Goal: Task Accomplishment & Management: Manage account settings

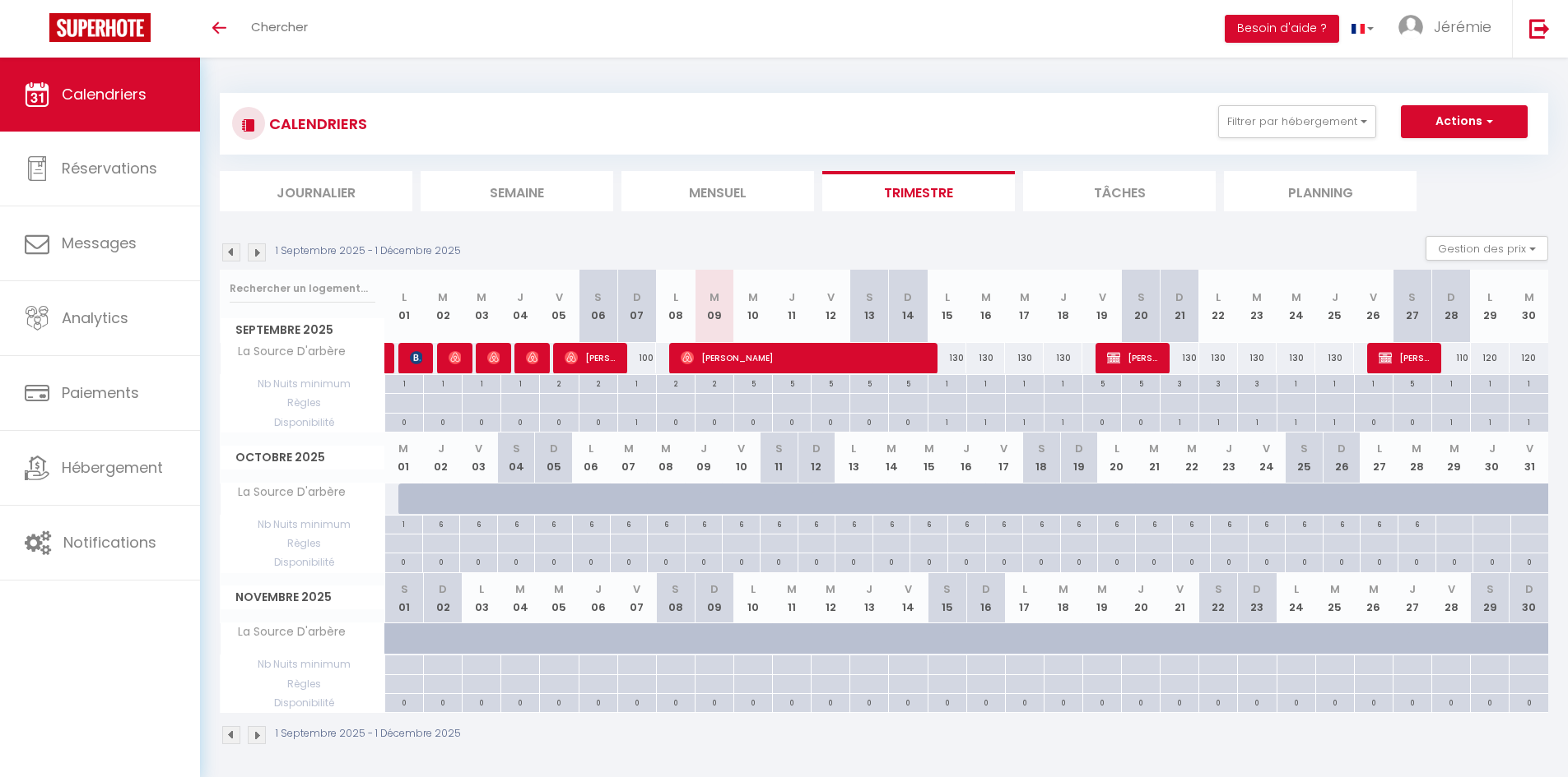
click at [955, 360] on div "130" at bounding box center [946, 358] width 38 height 30
type input "130"
type input "Lun 15 Septembre 2025"
type input "[DATE] Septembre 2025"
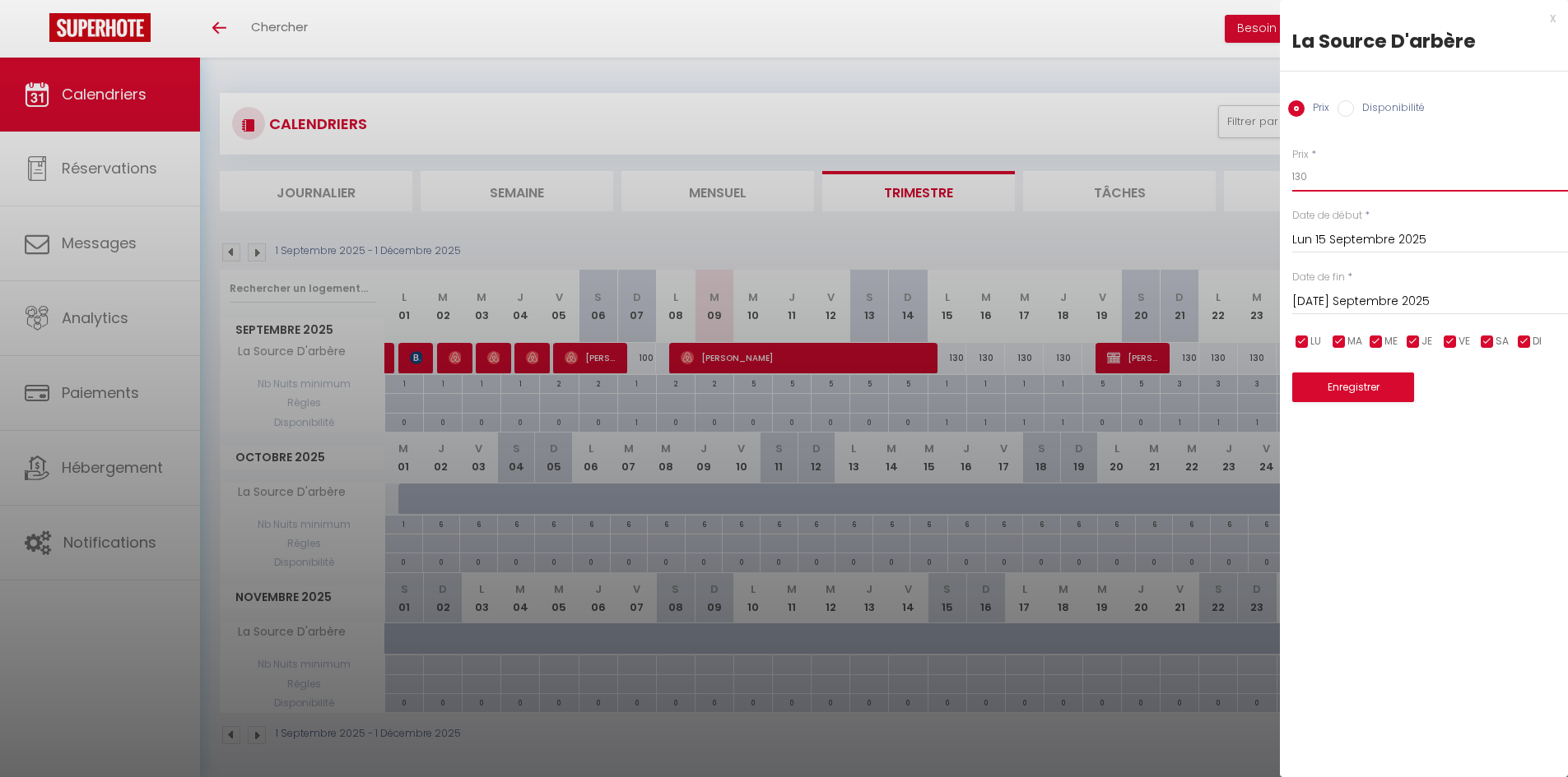
click at [1300, 181] on input "130" at bounding box center [1430, 177] width 276 height 30
type input "110"
click at [1322, 303] on input "[DATE] Septembre 2025" at bounding box center [1430, 302] width 276 height 22
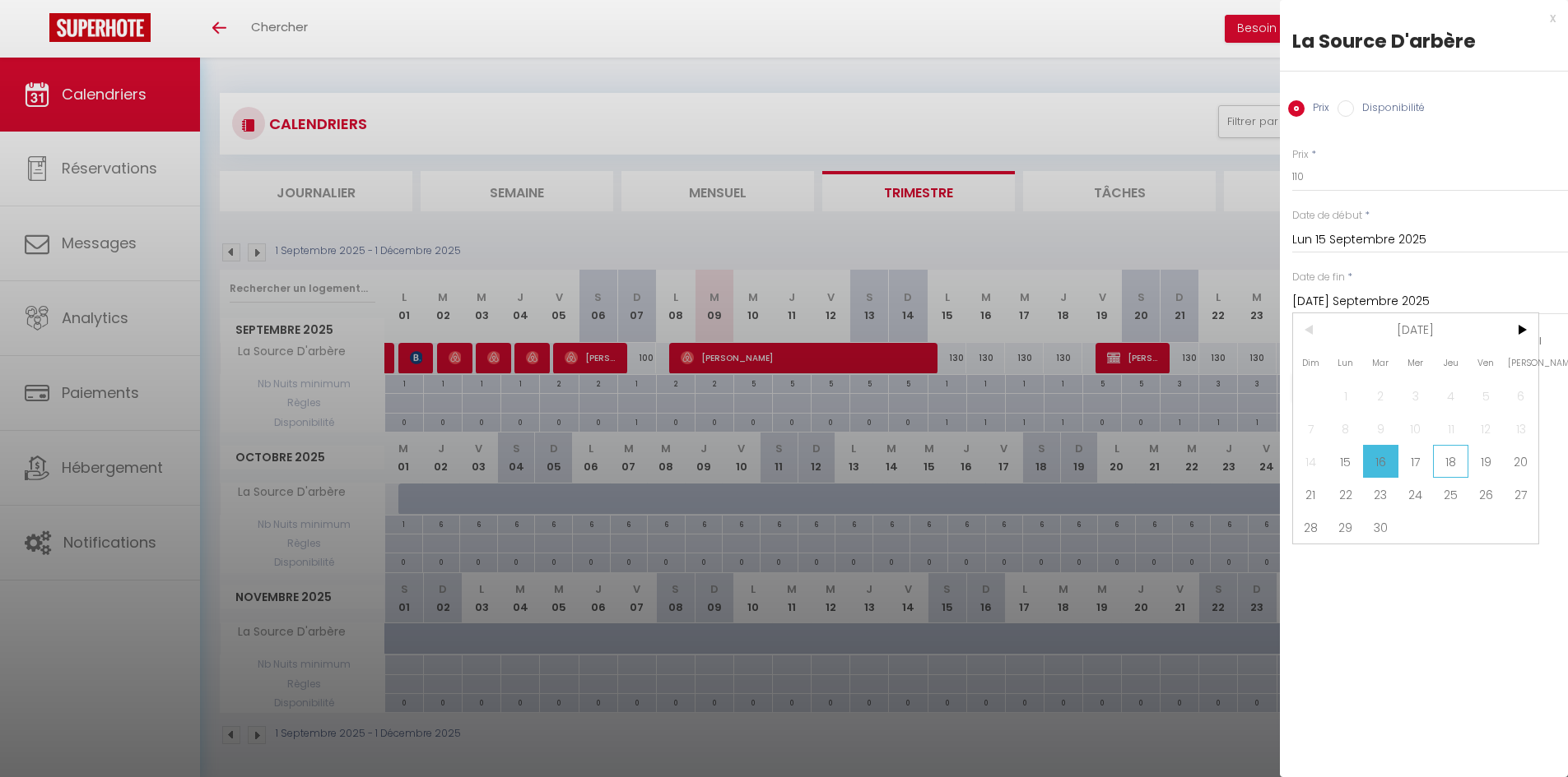
click at [1443, 455] on span "18" at bounding box center [1451, 461] width 36 height 33
type input "Jeu 18 Septembre 2025"
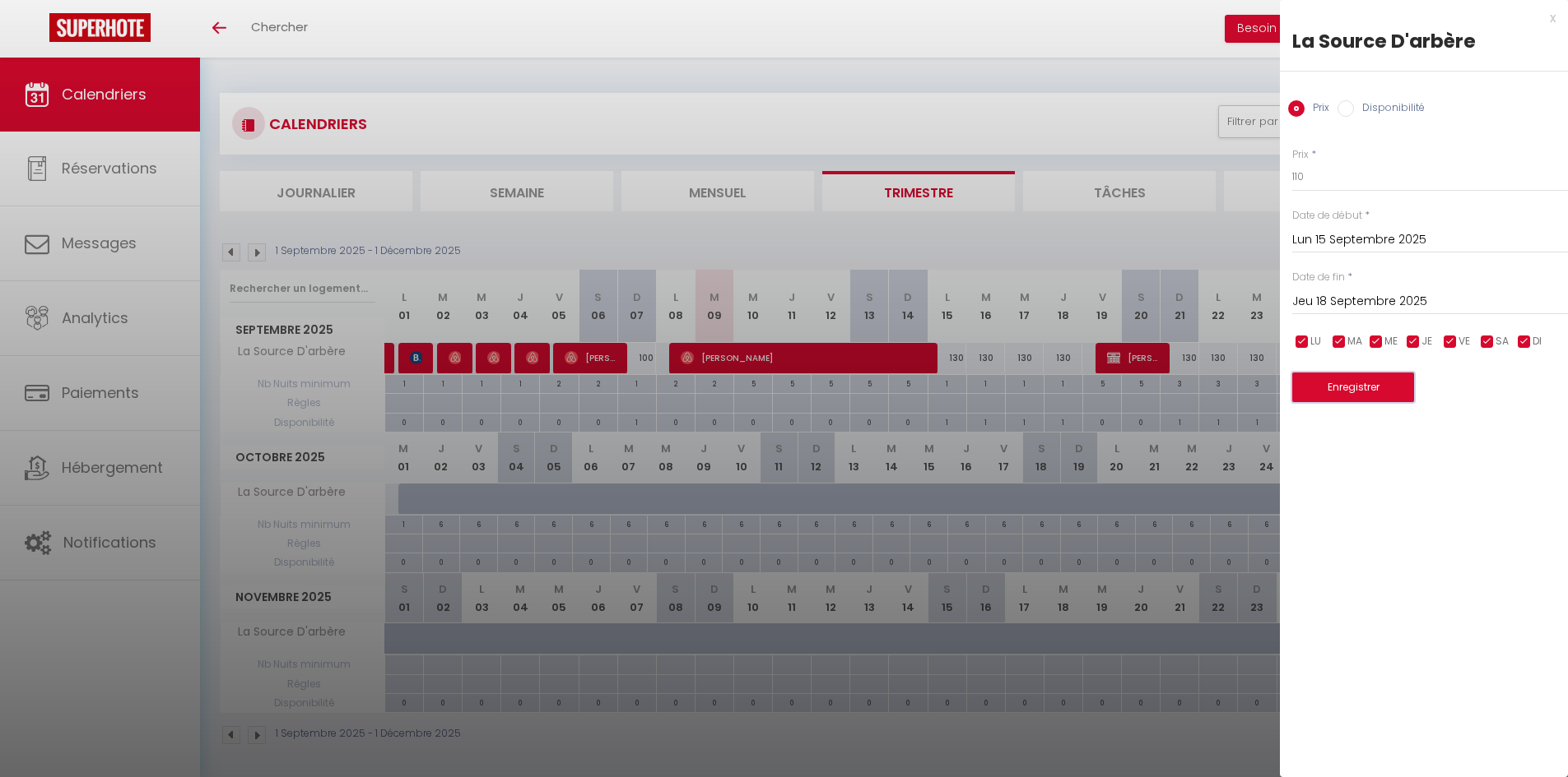
click at [1350, 381] on button "Enregistrer" at bounding box center [1353, 388] width 122 height 30
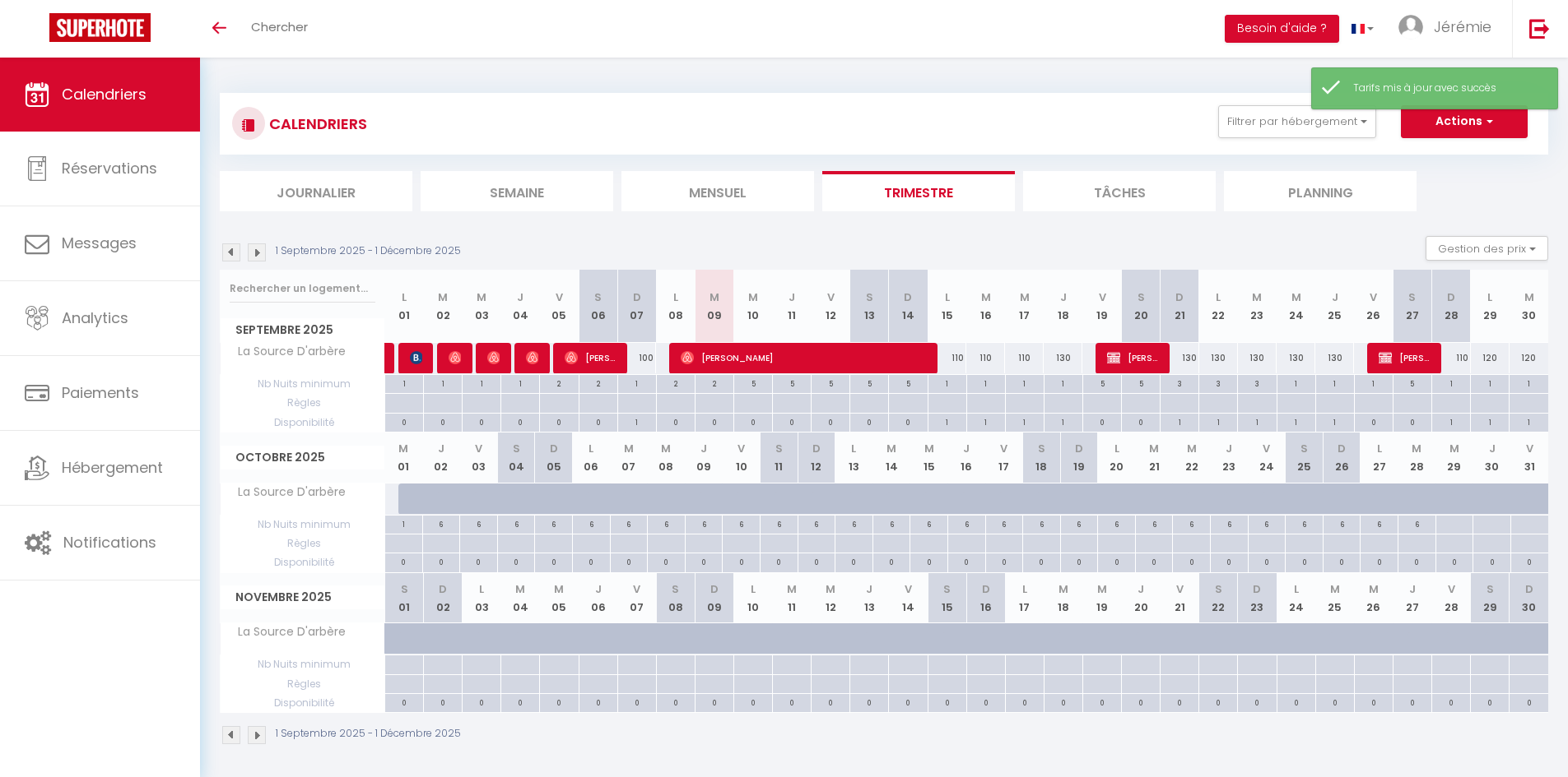
click at [1186, 364] on div "130" at bounding box center [1179, 358] width 38 height 30
type input "130"
type input "Dim 21 Septembre 2025"
type input "Lun 22 Septembre 2025"
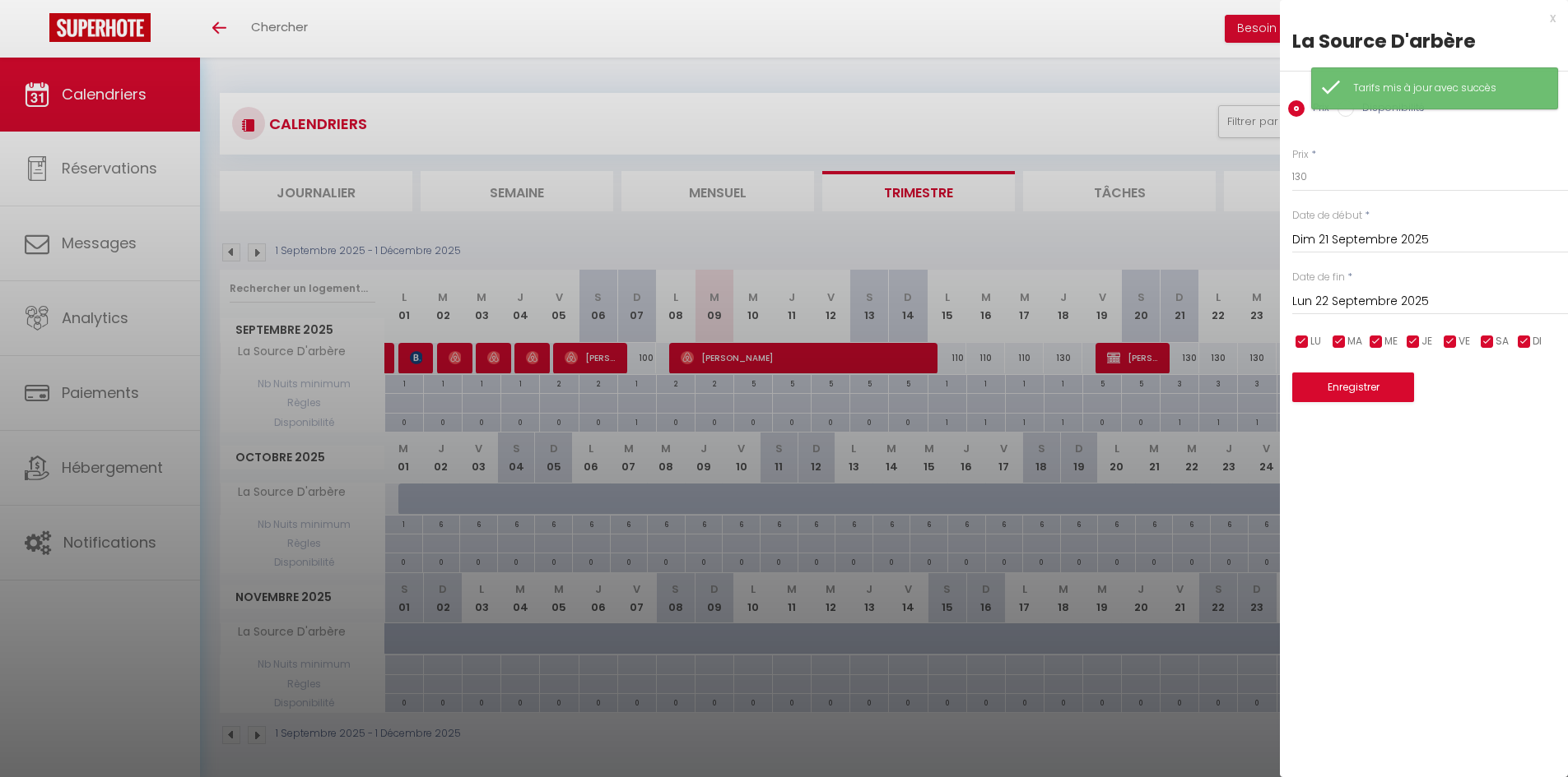
drag, startPoint x: 1186, startPoint y: 374, endPoint x: 1189, endPoint y: 391, distance: 17.3
click at [1185, 381] on div at bounding box center [784, 388] width 1568 height 777
type input "undefined aN undefined NaN"
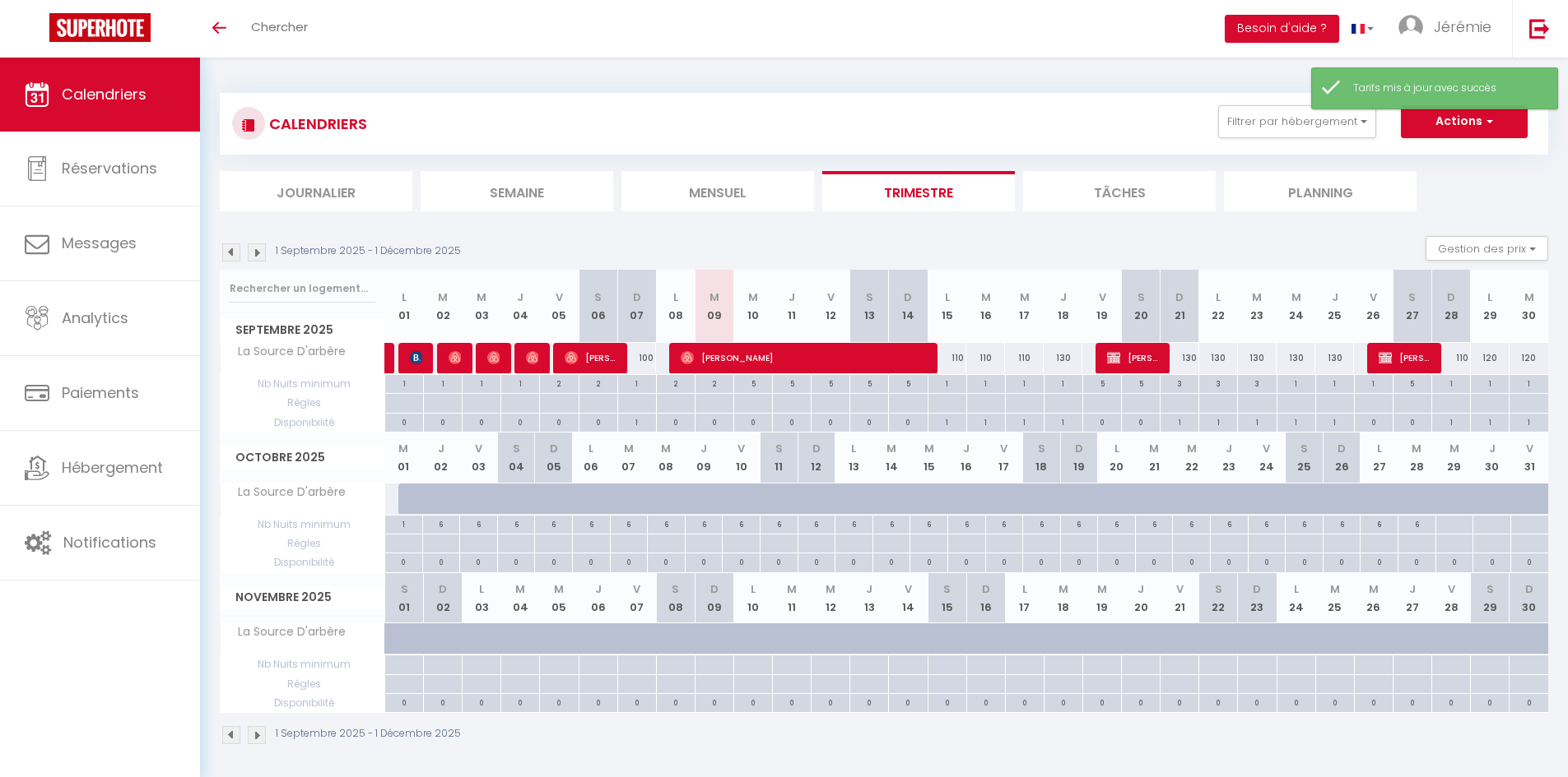
click at [1188, 390] on div "3" at bounding box center [1179, 382] width 38 height 16
type input "3"
type input "Dim 21 Septembre 2025"
type input "Lun 22 Septembre 2025"
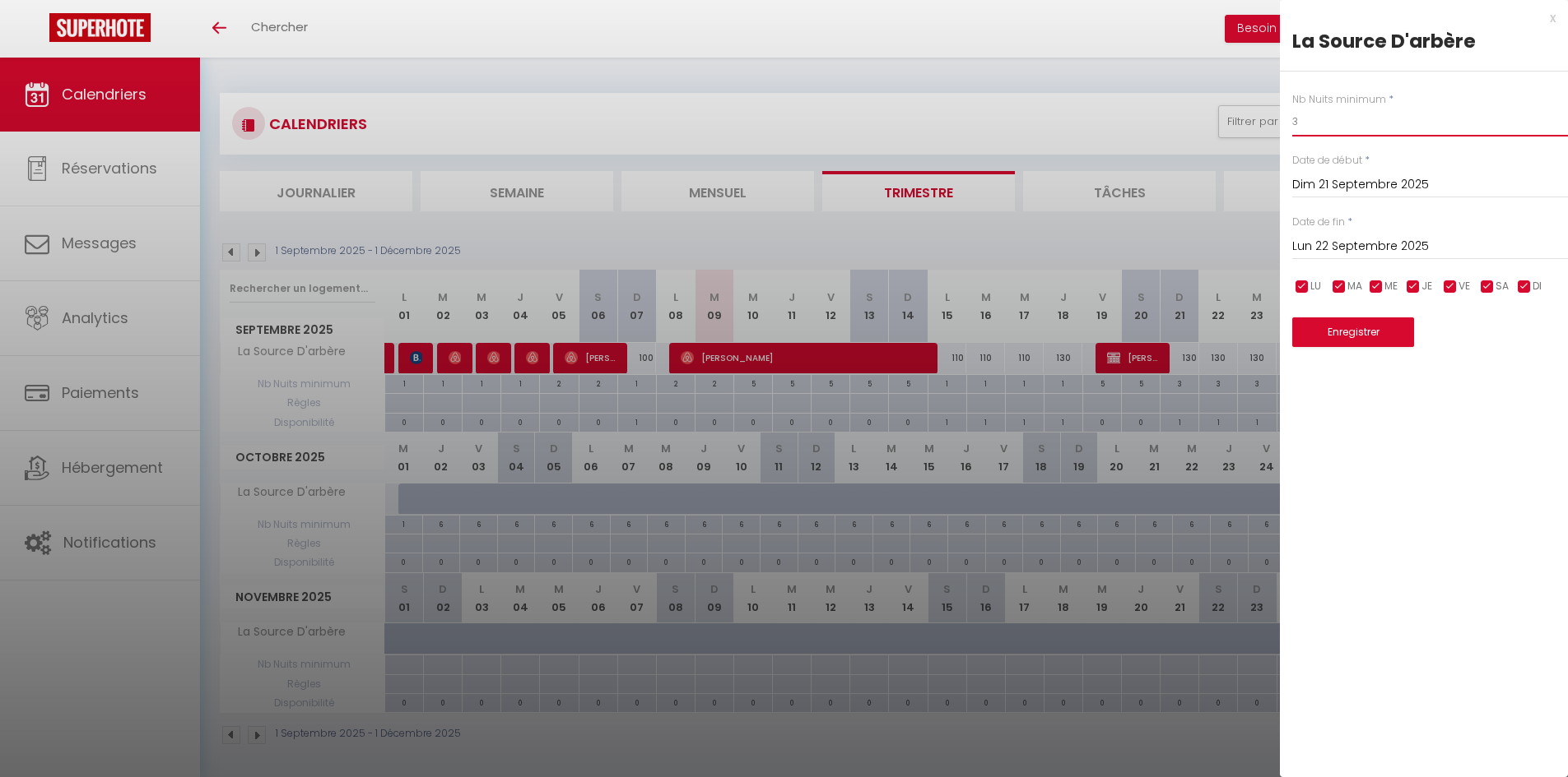
drag, startPoint x: 1254, startPoint y: 120, endPoint x: 1214, endPoint y: 112, distance: 40.8
click at [1214, 112] on body "🟢 Des questions ou besoin d'assistance pour la migration AirBnB? Connectez-vous…" at bounding box center [784, 445] width 1568 height 777
type input "2"
click at [1324, 236] on div "Lun 22 Septembre 2025 < [DATE] > Dim Lun Mar Mer Jeu Ven Sam 1 2 3 4 5 6 7 8 9 …" at bounding box center [1430, 246] width 276 height 30
click at [1333, 249] on input "Lun 22 Septembre 2025" at bounding box center [1430, 247] width 276 height 22
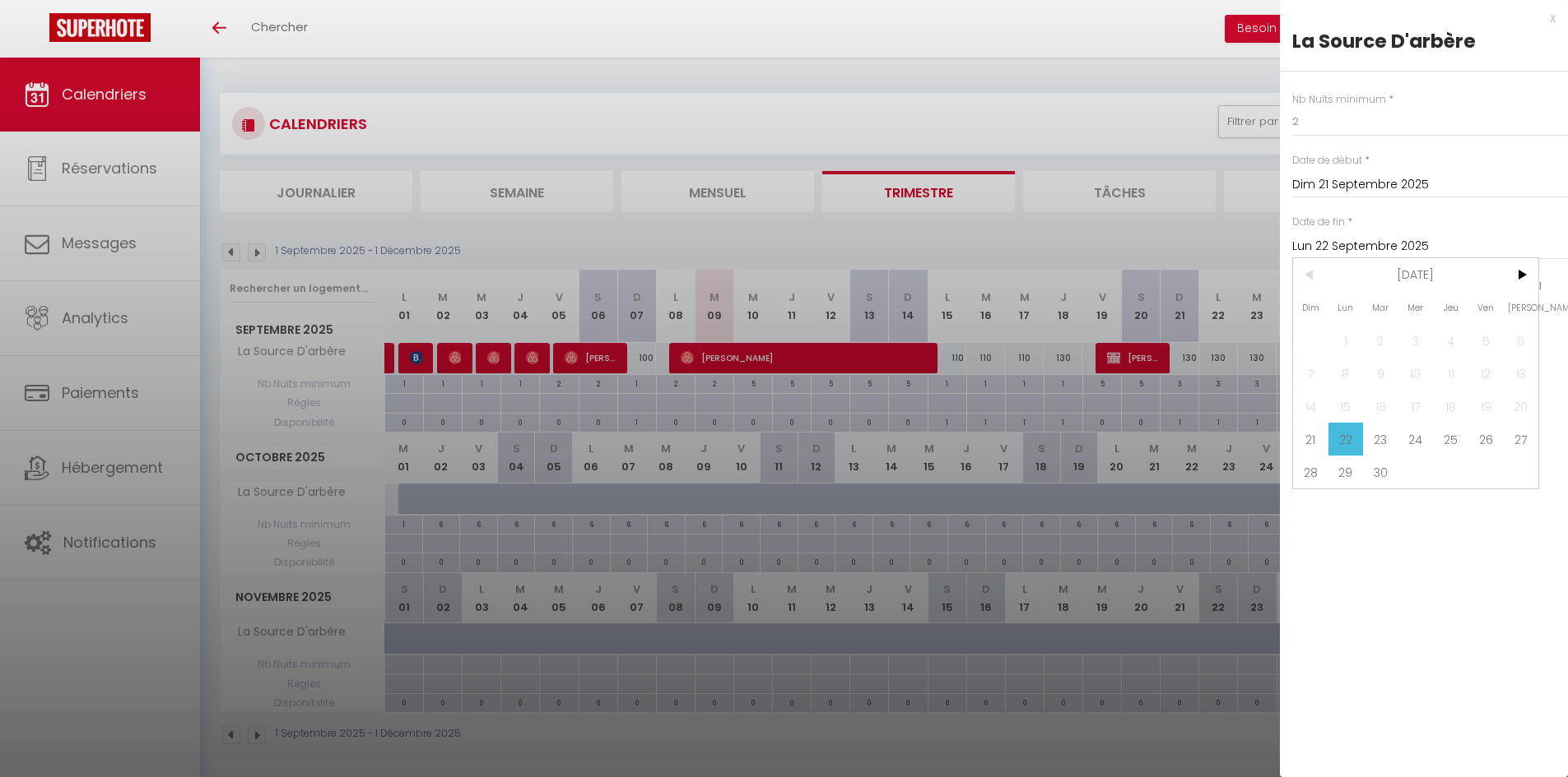
click at [1408, 447] on span "24" at bounding box center [1416, 439] width 36 height 33
type input "Mer 24 Septembre 2025"
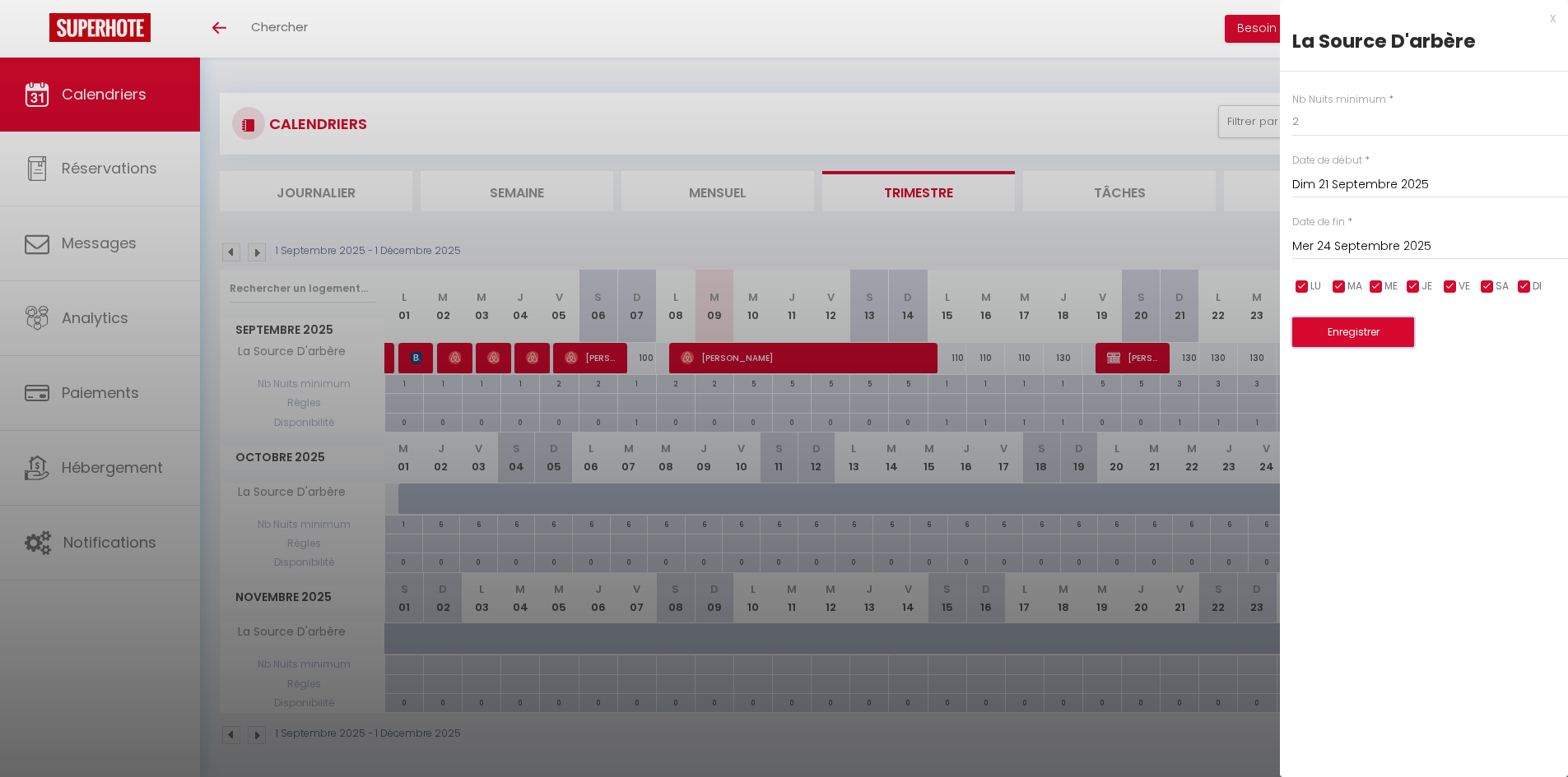
click at [1362, 337] on button "Enregistrer" at bounding box center [1353, 333] width 122 height 30
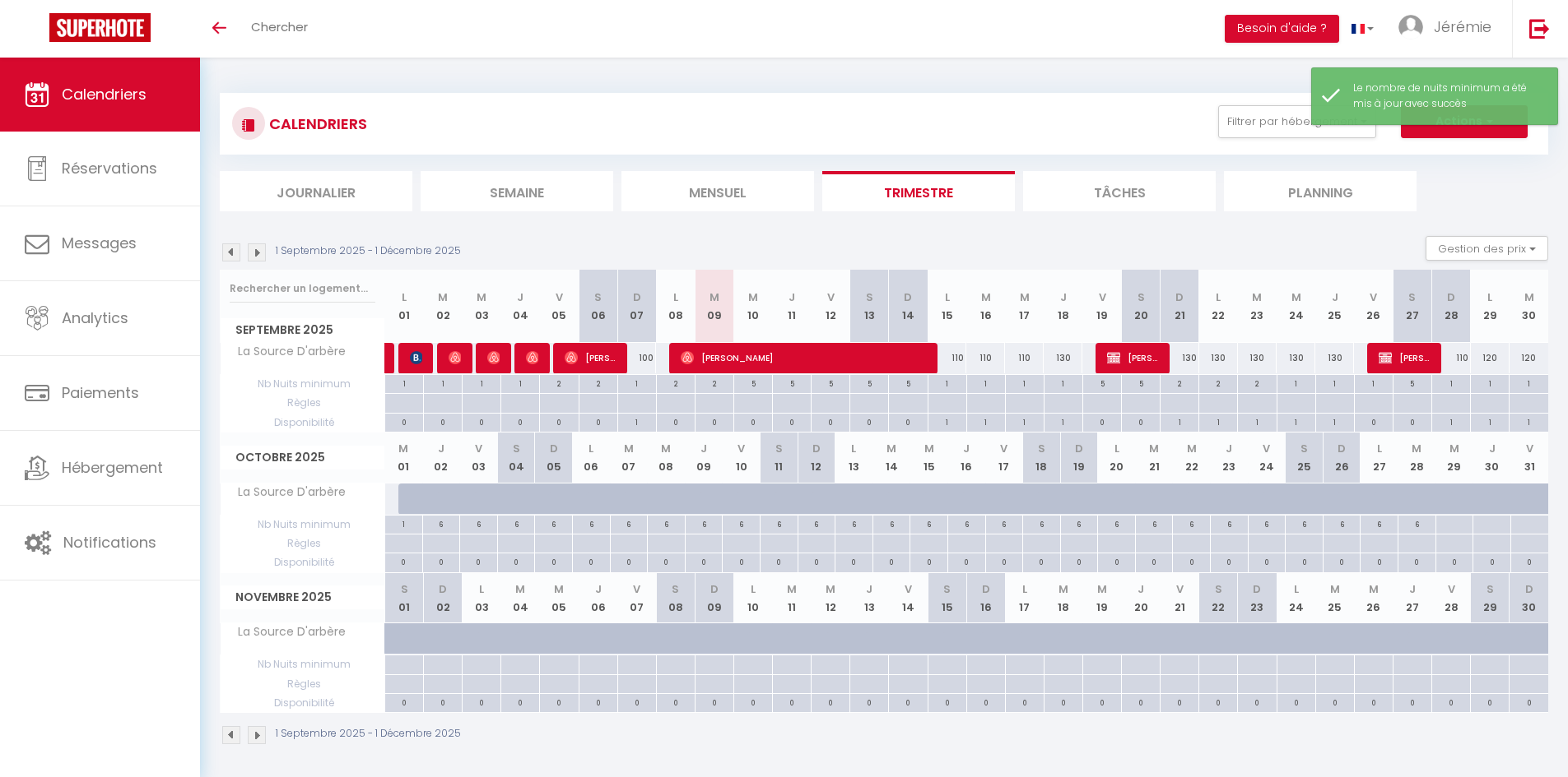
click at [1192, 360] on div "130" at bounding box center [1179, 358] width 38 height 30
type input "130"
type input "Dim 21 Septembre 2025"
type input "Lun 22 Septembre 2025"
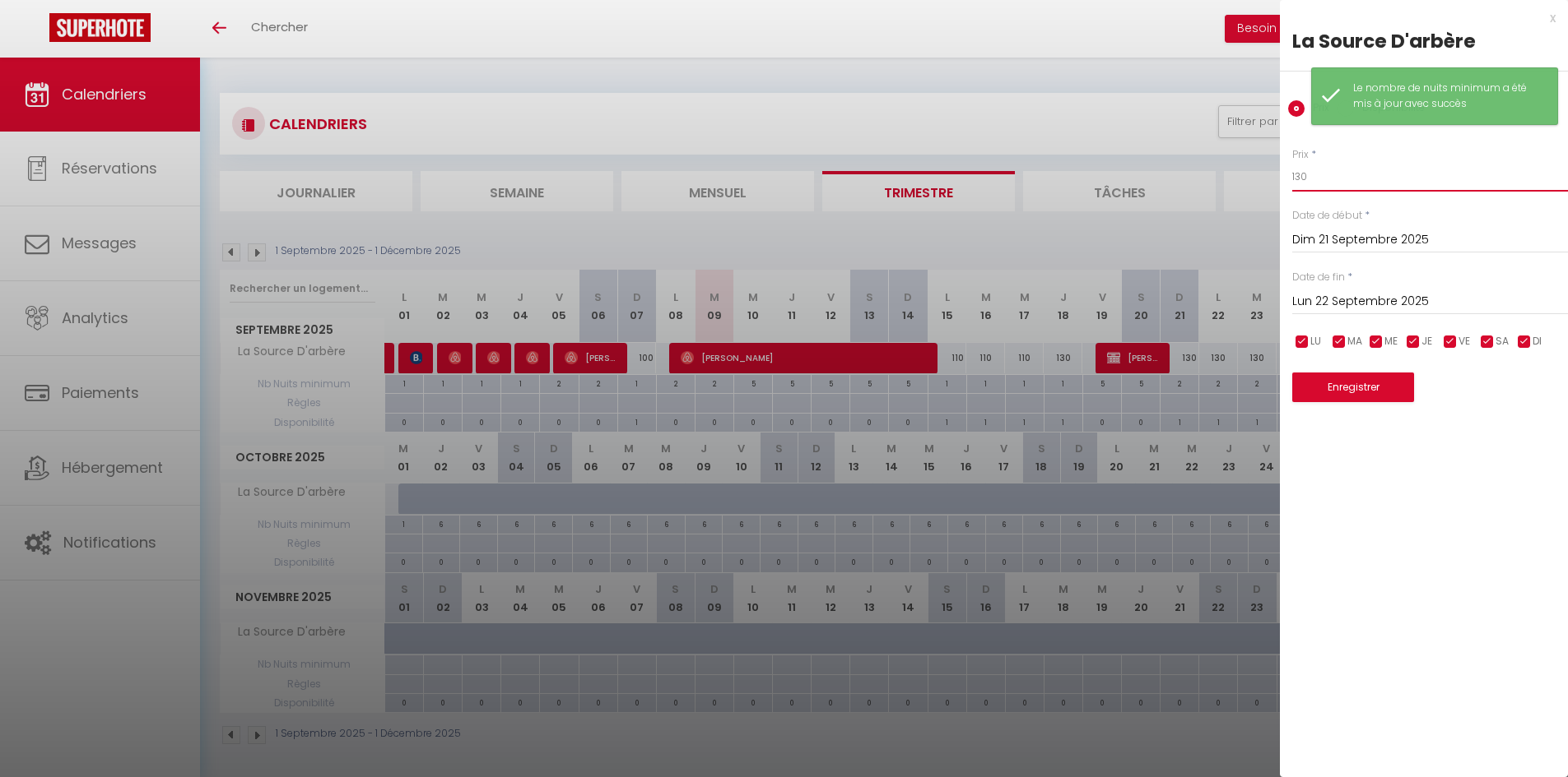
click at [1300, 184] on input "130" at bounding box center [1430, 177] width 276 height 30
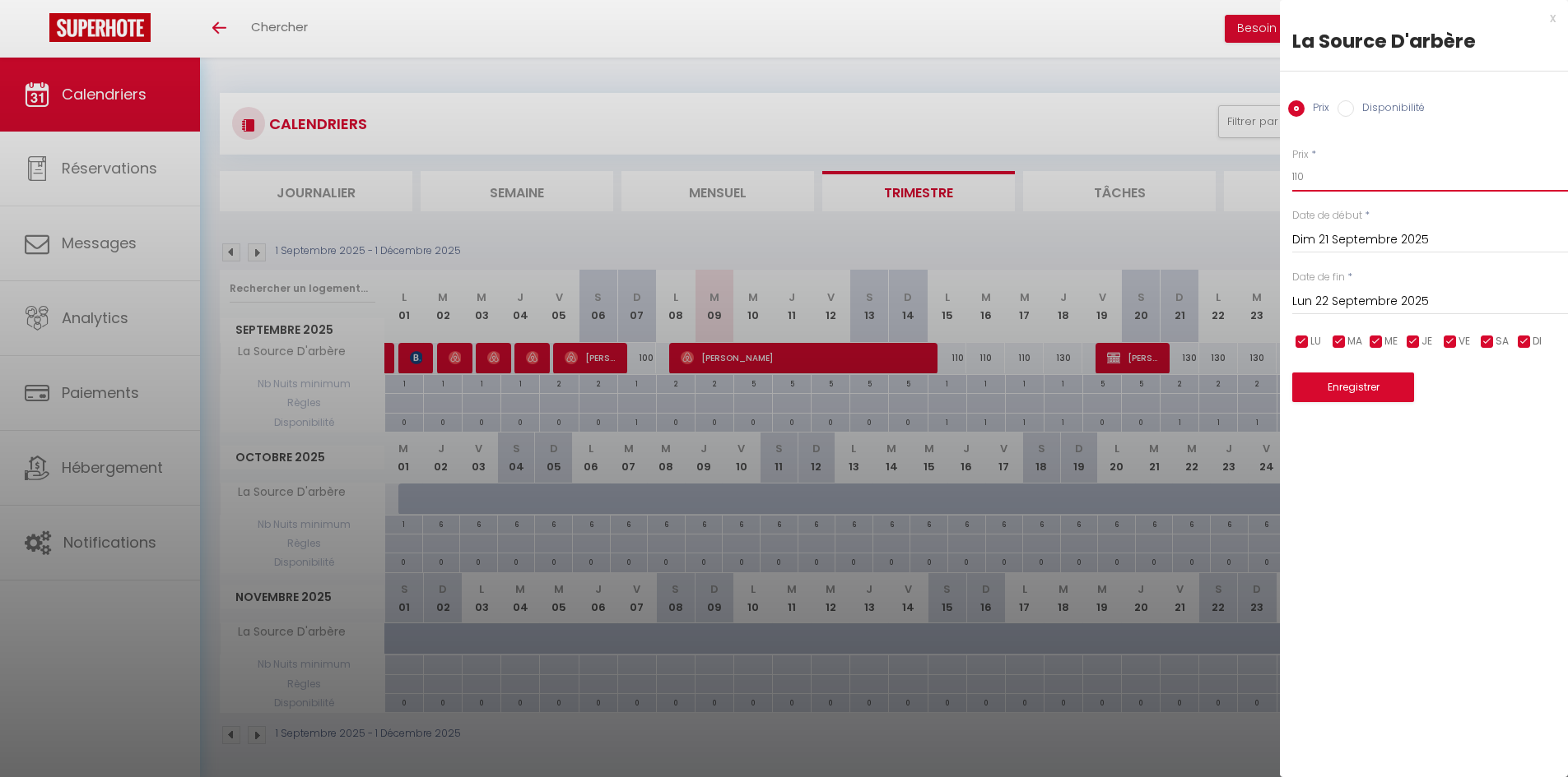
type input "110"
click at [1340, 296] on input "Lun 22 Septembre 2025" at bounding box center [1430, 302] width 276 height 22
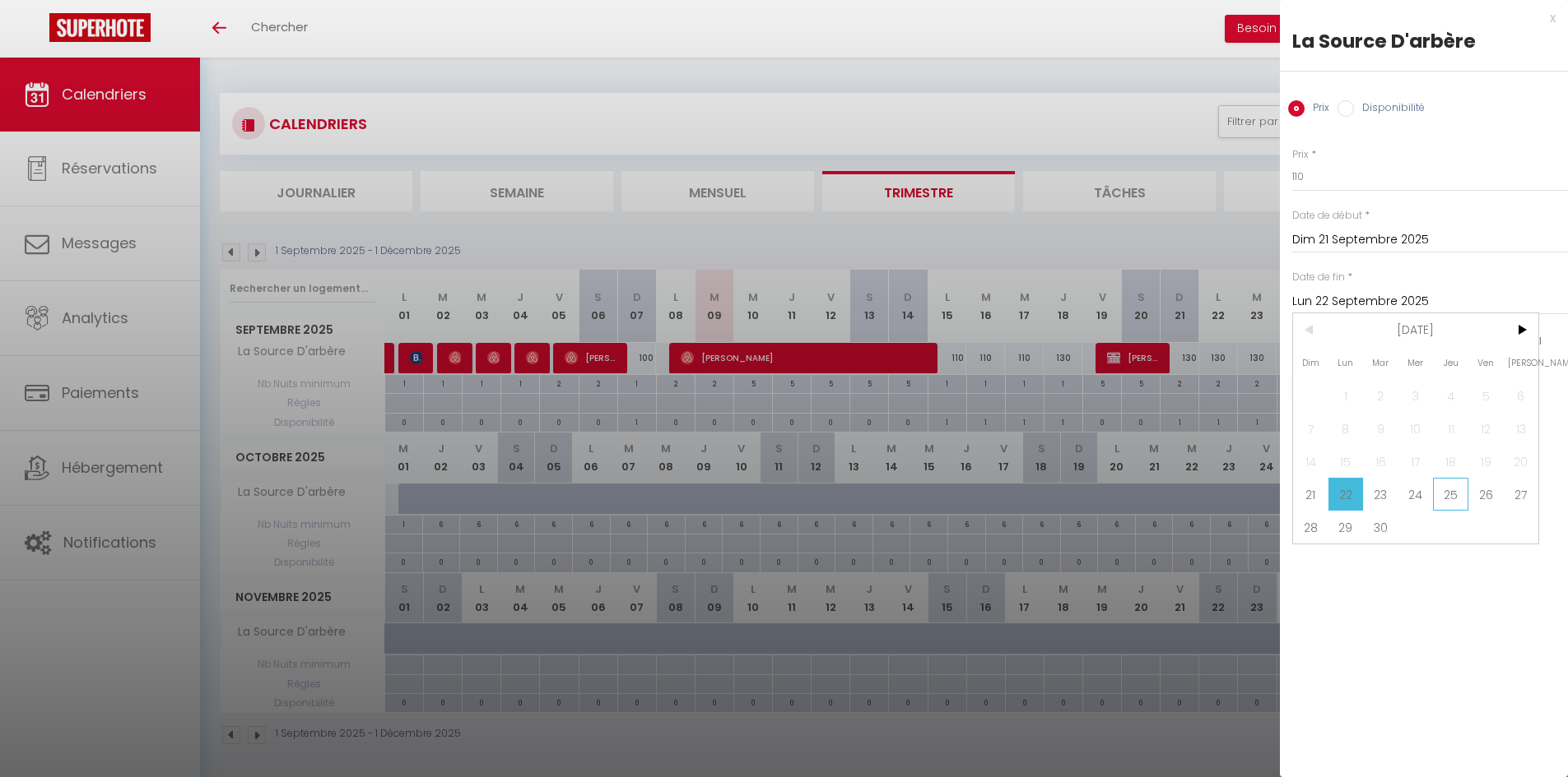
click at [1442, 502] on span "25" at bounding box center [1451, 494] width 36 height 33
type input "Jeu 25 Septembre 2025"
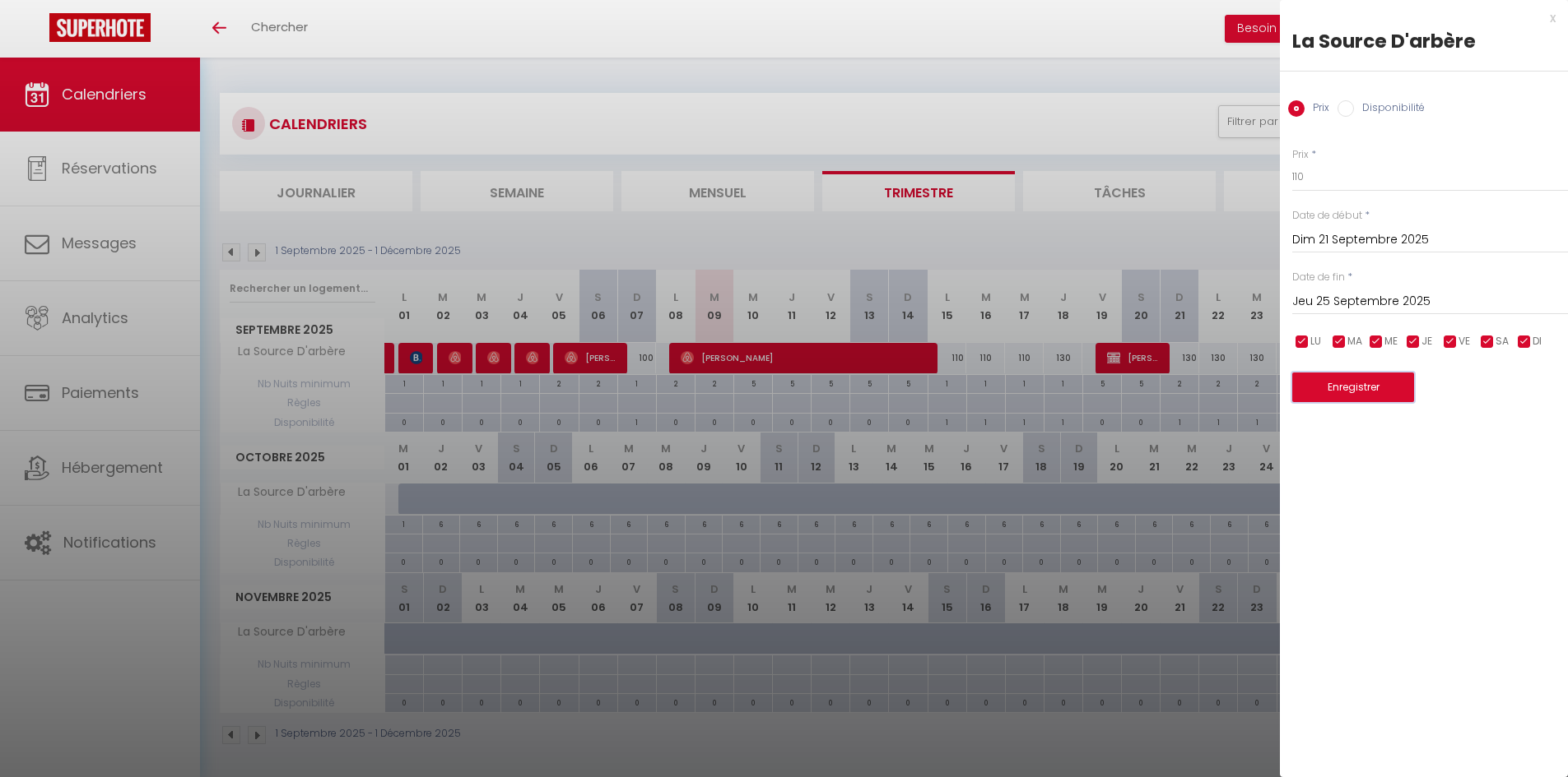
click at [1357, 393] on button "Enregistrer" at bounding box center [1353, 388] width 122 height 30
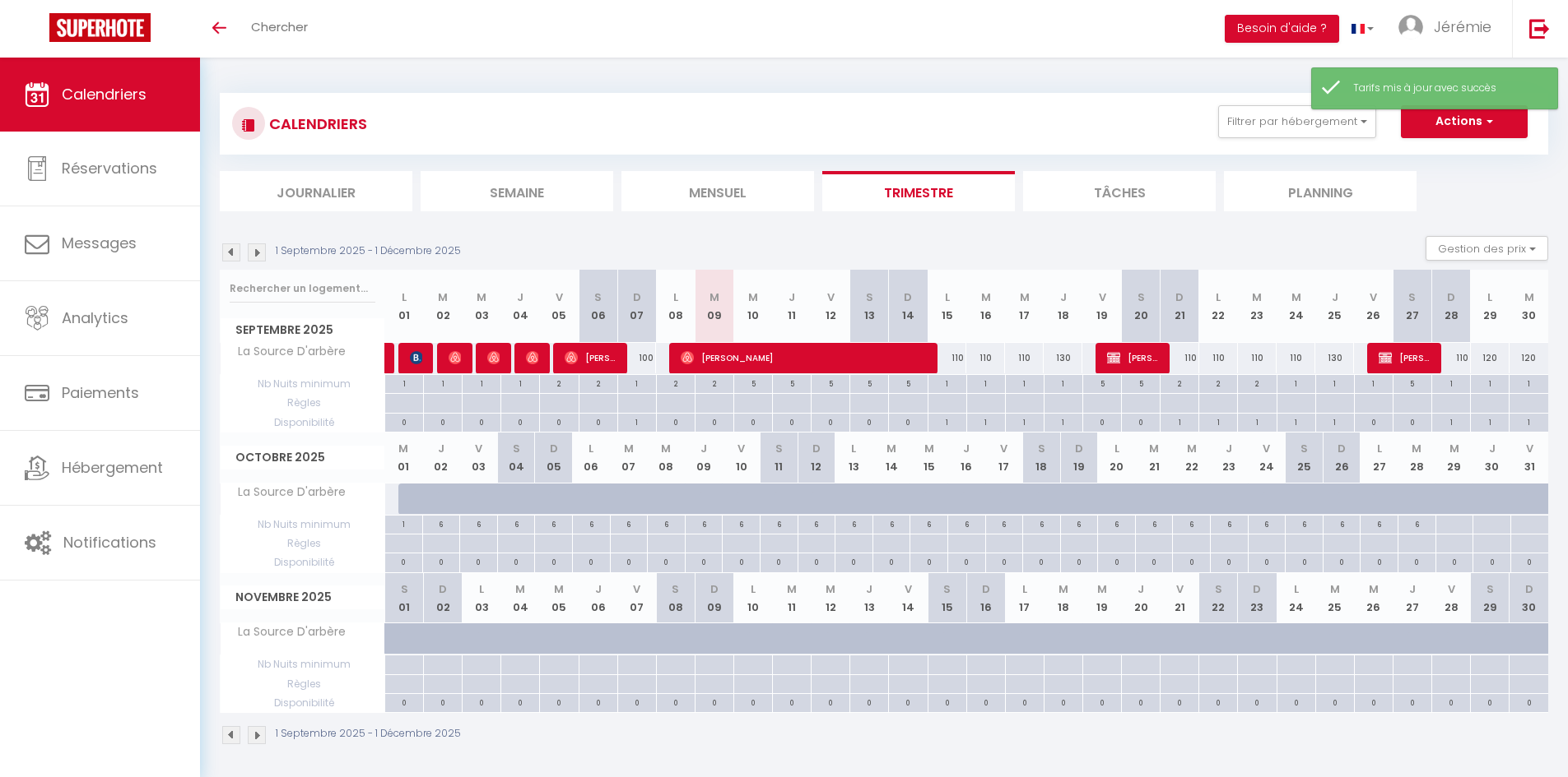
click at [1336, 360] on div "130" at bounding box center [1334, 358] width 38 height 30
type input "130"
type input "Jeu 25 Septembre 2025"
type input "Ven 26 Septembre 2025"
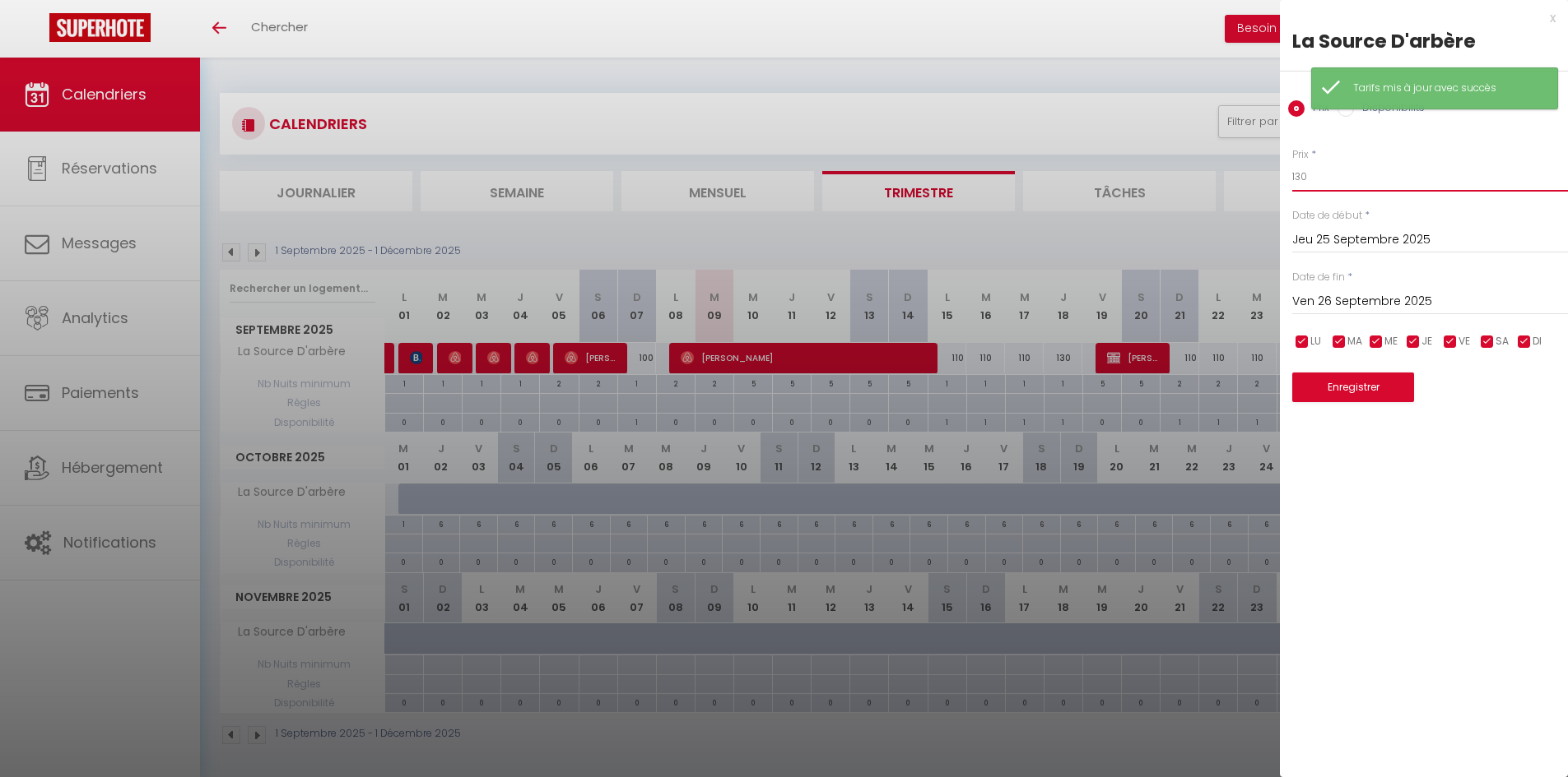
click at [1301, 177] on input "130" at bounding box center [1430, 177] width 276 height 30
type input "110"
click at [1319, 396] on button "Enregistrer" at bounding box center [1353, 388] width 122 height 30
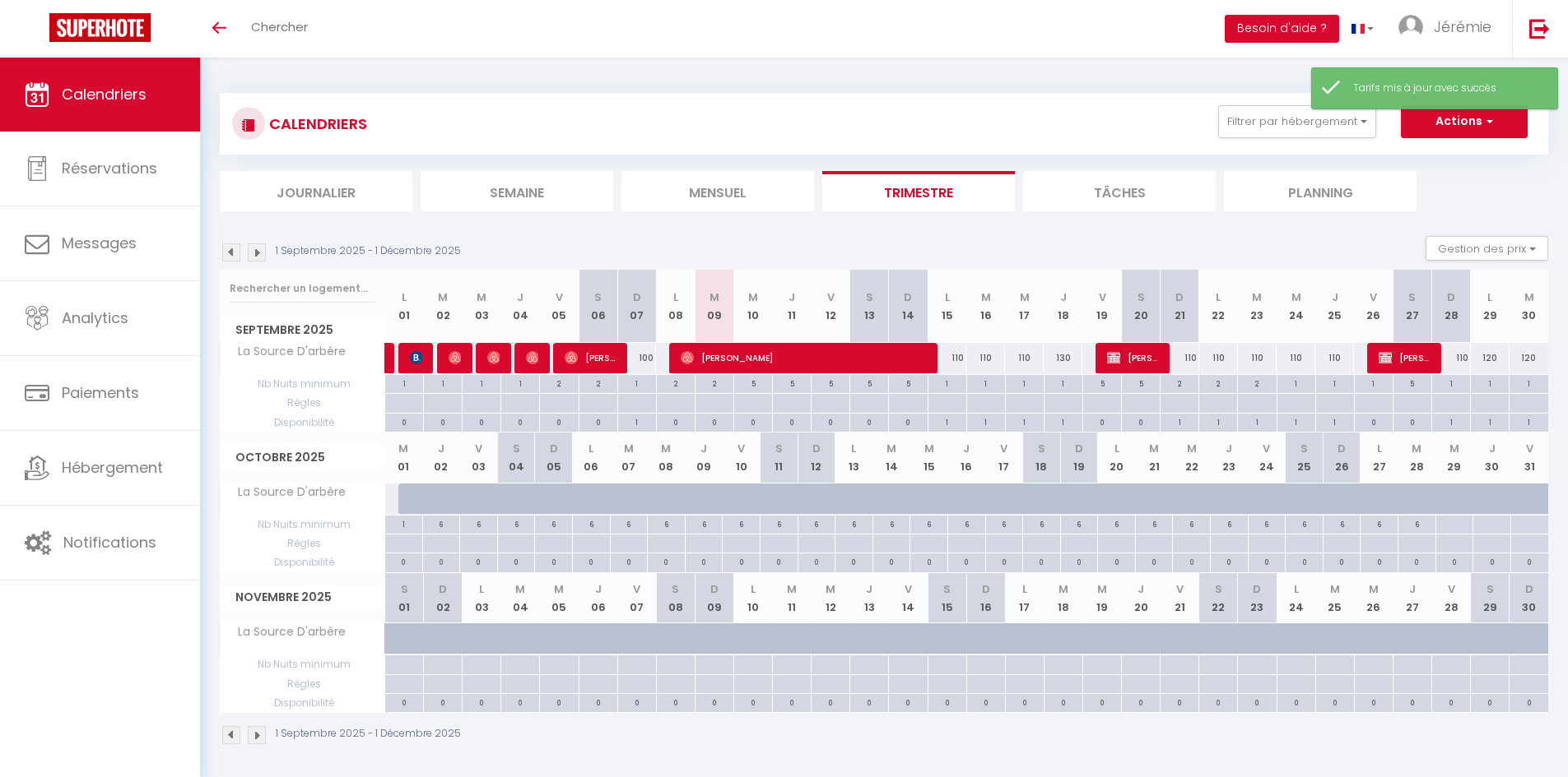
click at [1060, 360] on div "130" at bounding box center [1063, 358] width 38 height 30
type input "130"
type input "Jeu 18 Septembre 2025"
type input "Ven 19 Septembre 2025"
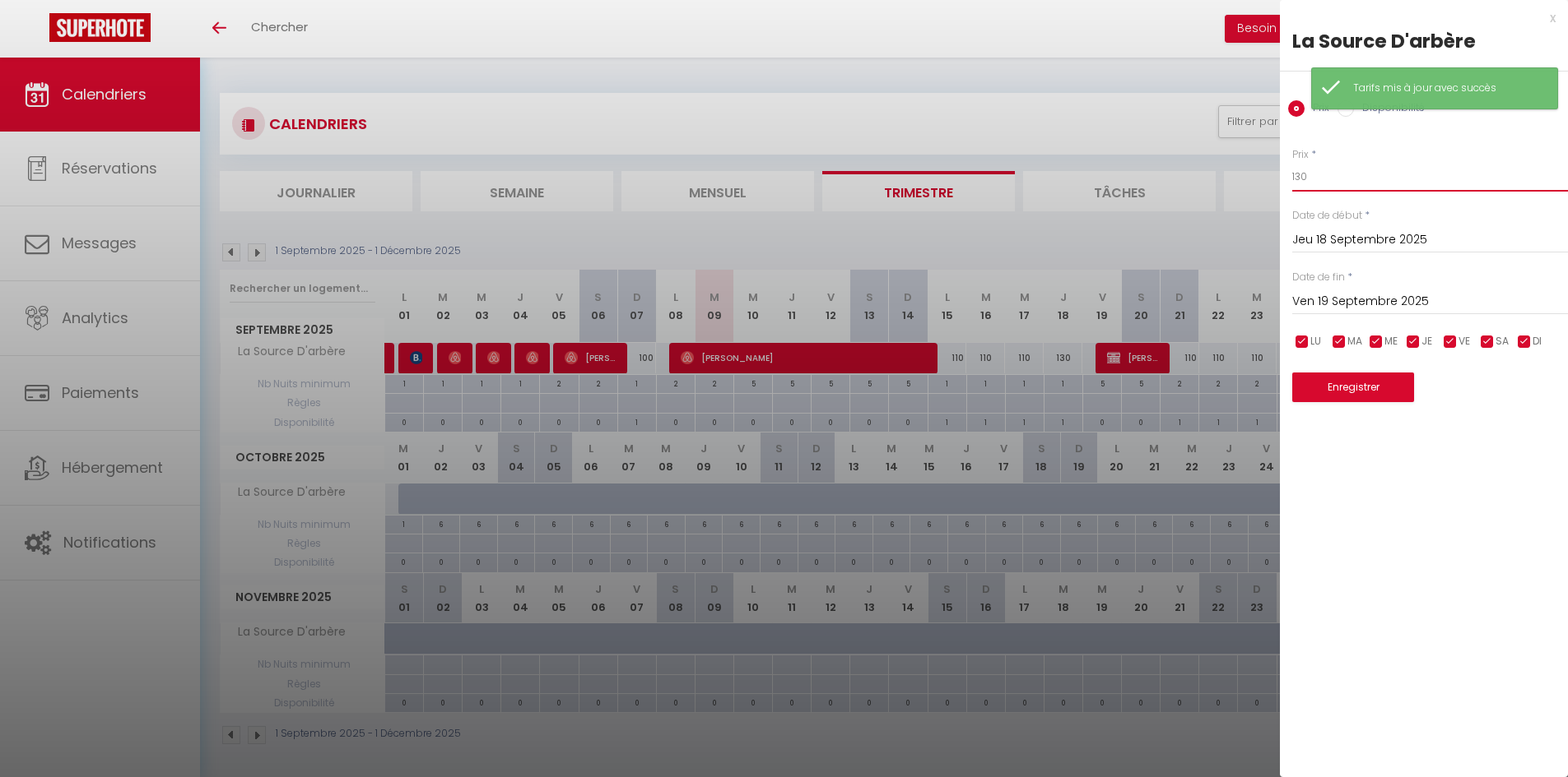
drag, startPoint x: 1301, startPoint y: 180, endPoint x: 1289, endPoint y: 179, distance: 12.0
click at [1289, 179] on div "Prix * 130 Statut * Disponible Indisponible Date de début * Jeu 18 Septembre 20…" at bounding box center [1424, 264] width 288 height 276
type input "110"
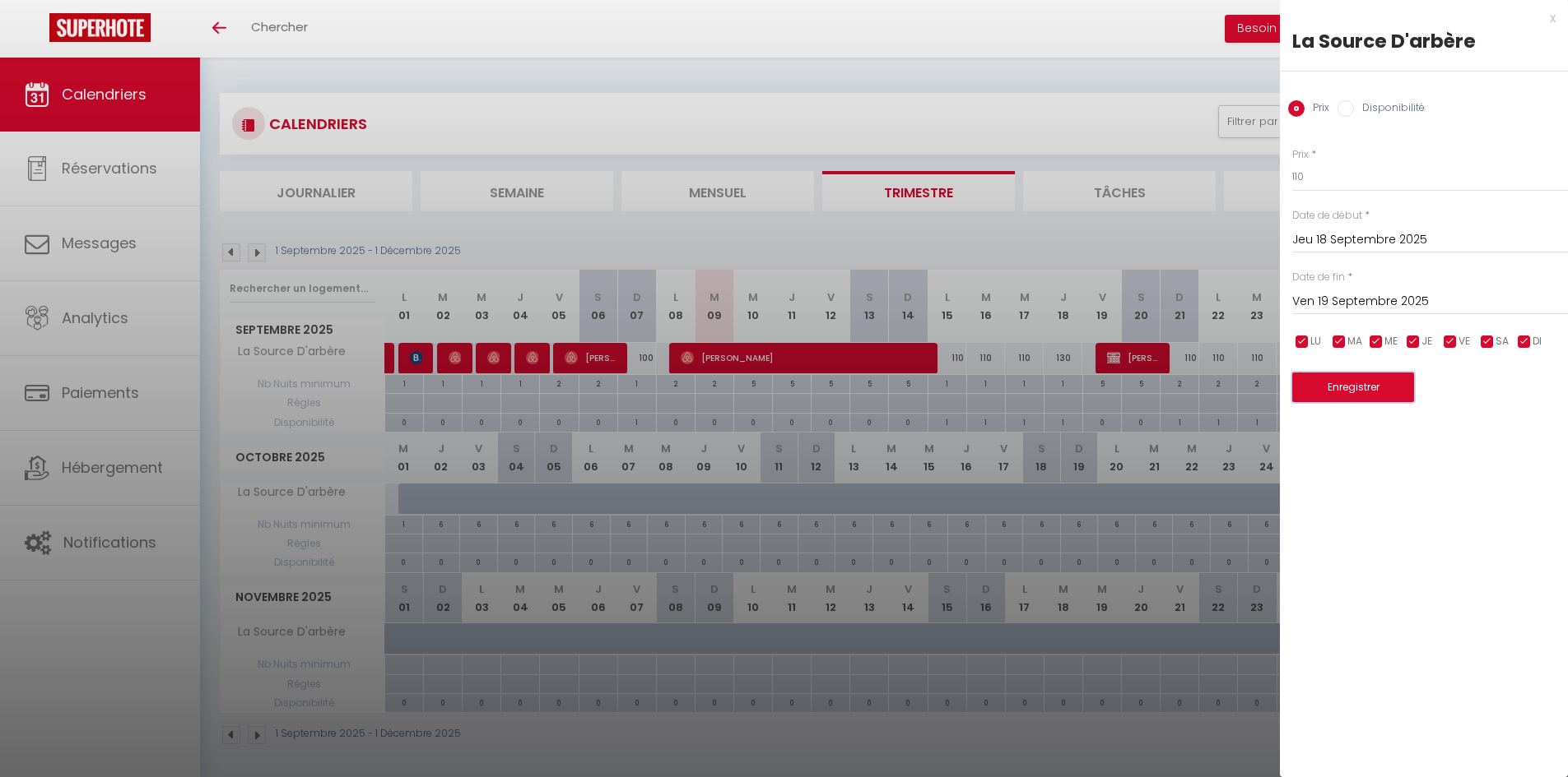
click at [1375, 392] on button "Enregistrer" at bounding box center [1353, 388] width 122 height 30
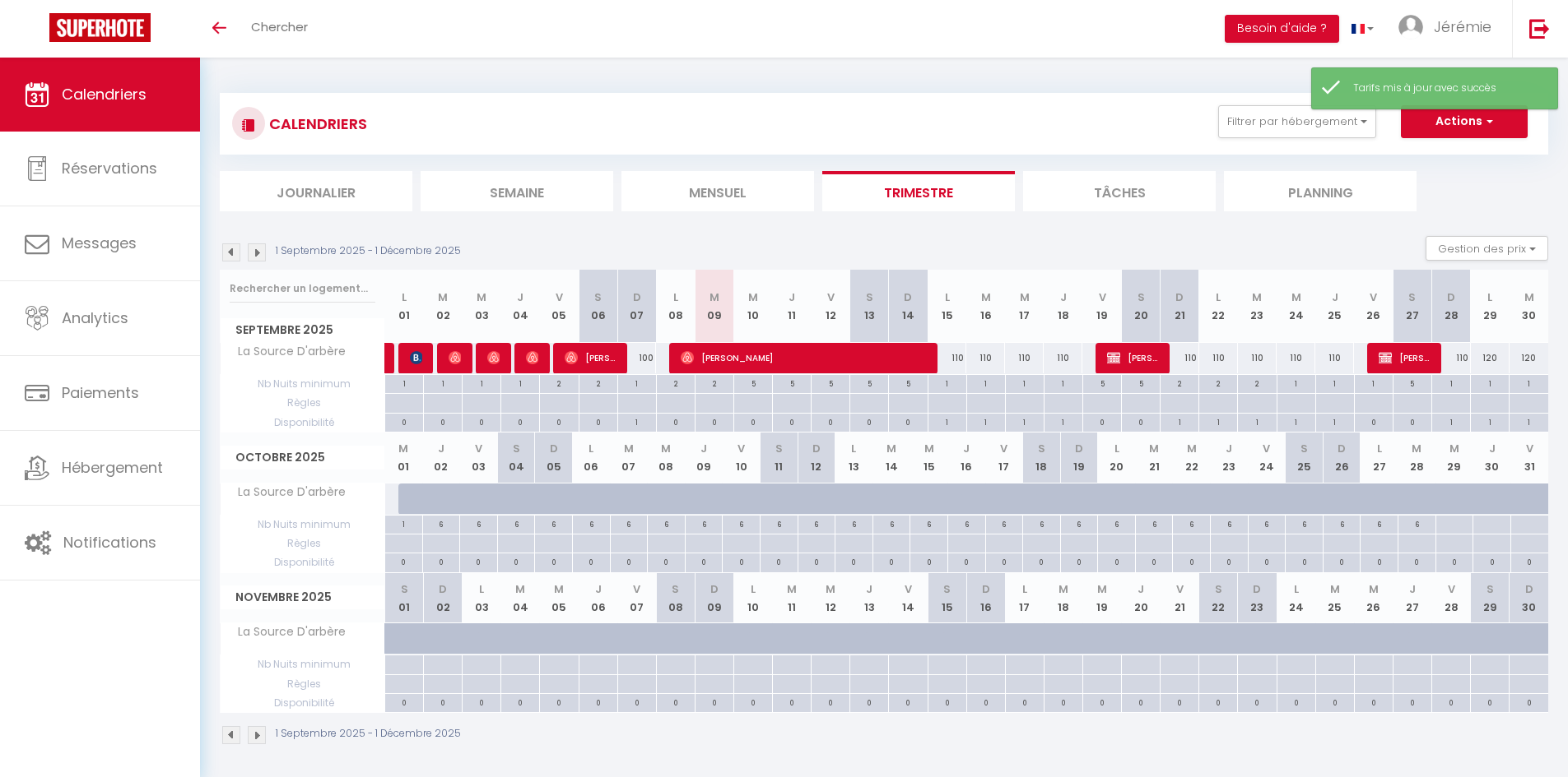
click at [1489, 360] on div "120" at bounding box center [1489, 358] width 38 height 30
type input "120"
type input "Lun 29 Septembre 2025"
type input "[DATE] Septembre 2025"
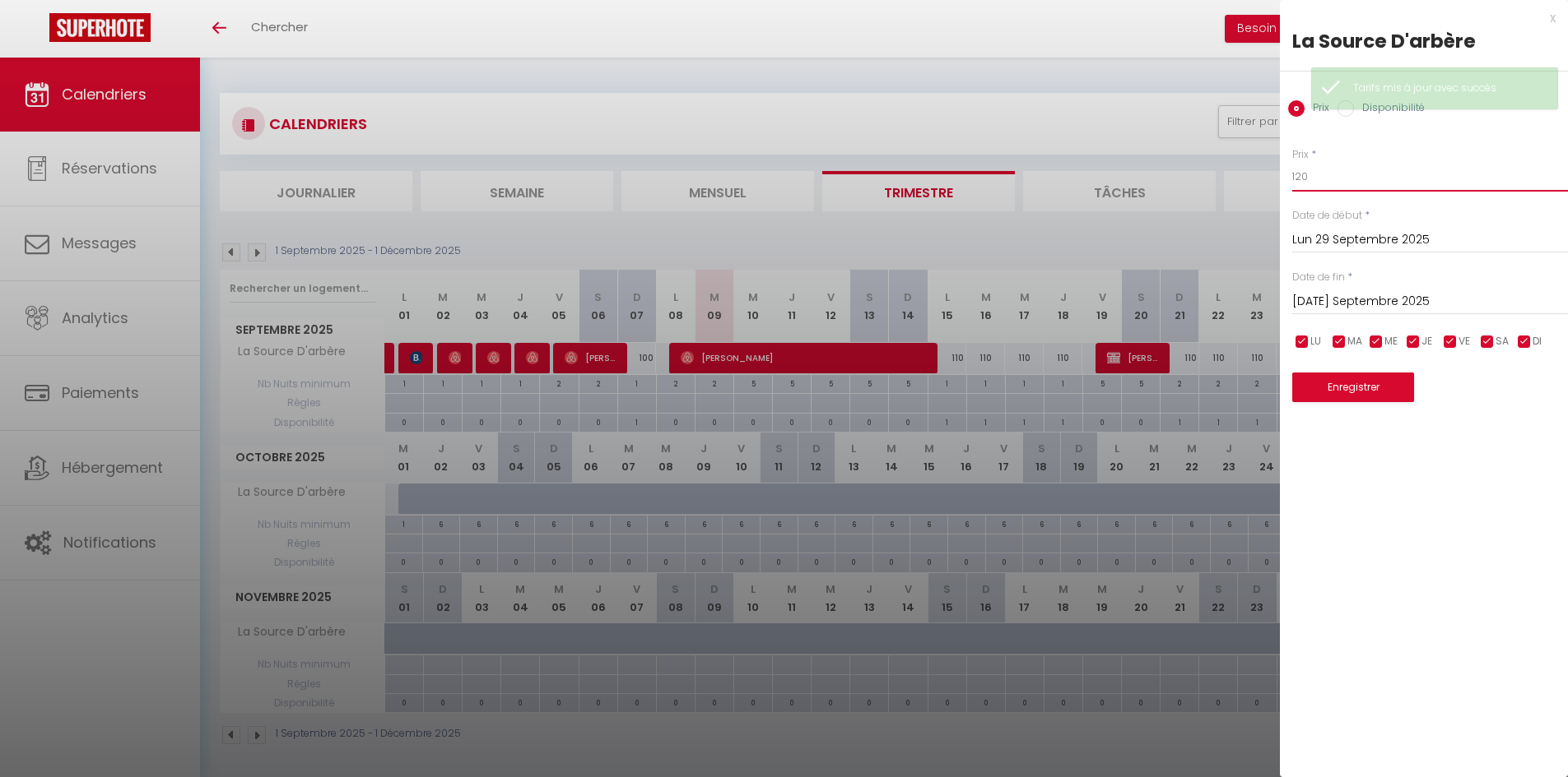
click at [1294, 175] on input "120" at bounding box center [1430, 177] width 276 height 30
type input "110"
click at [1321, 306] on input "[DATE] Septembre 2025" at bounding box center [1430, 302] width 276 height 22
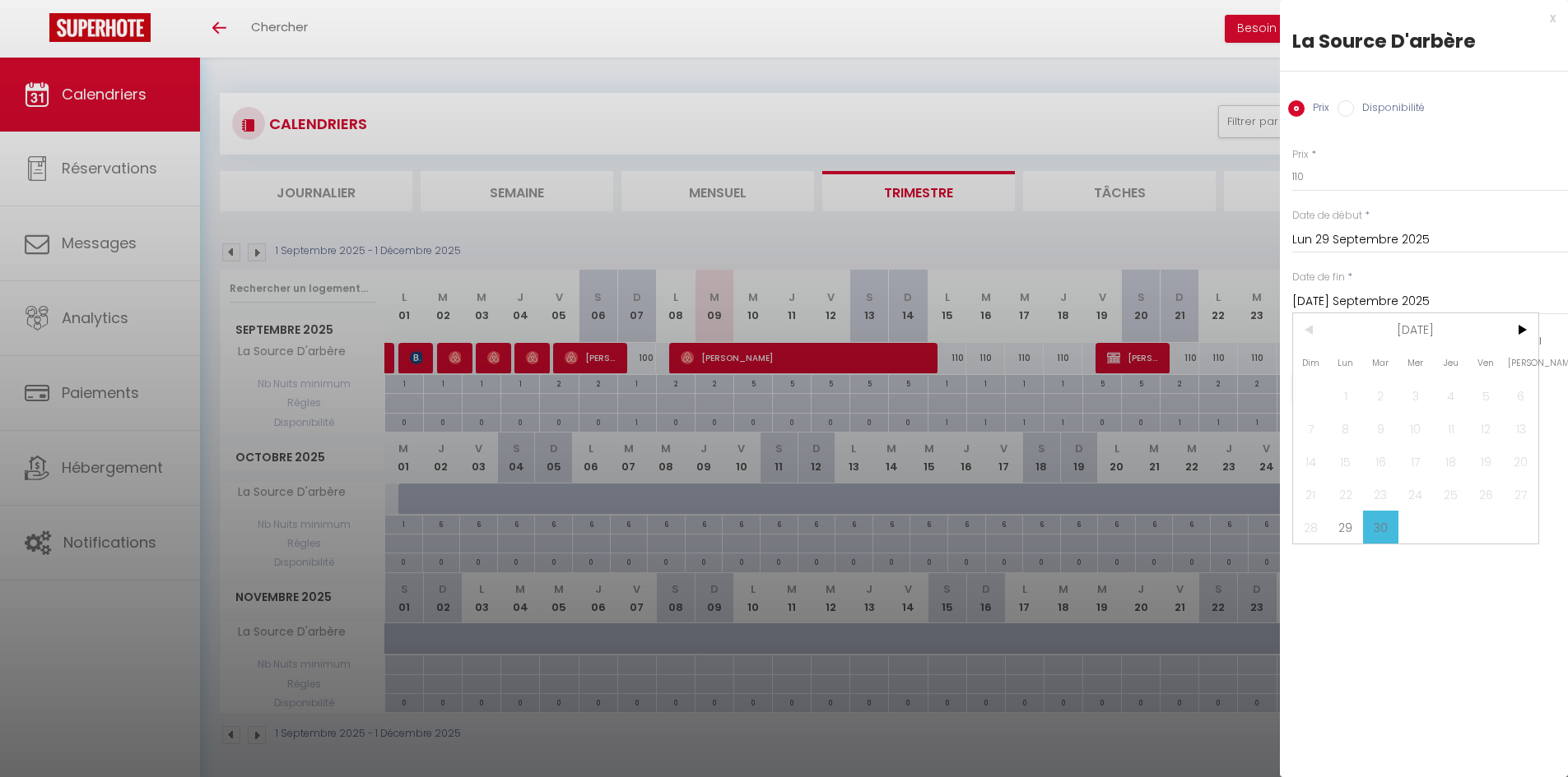
drag, startPoint x: 1385, startPoint y: 530, endPoint x: 1390, endPoint y: 509, distance: 21.6
click at [1384, 529] on span "30" at bounding box center [1380, 527] width 36 height 33
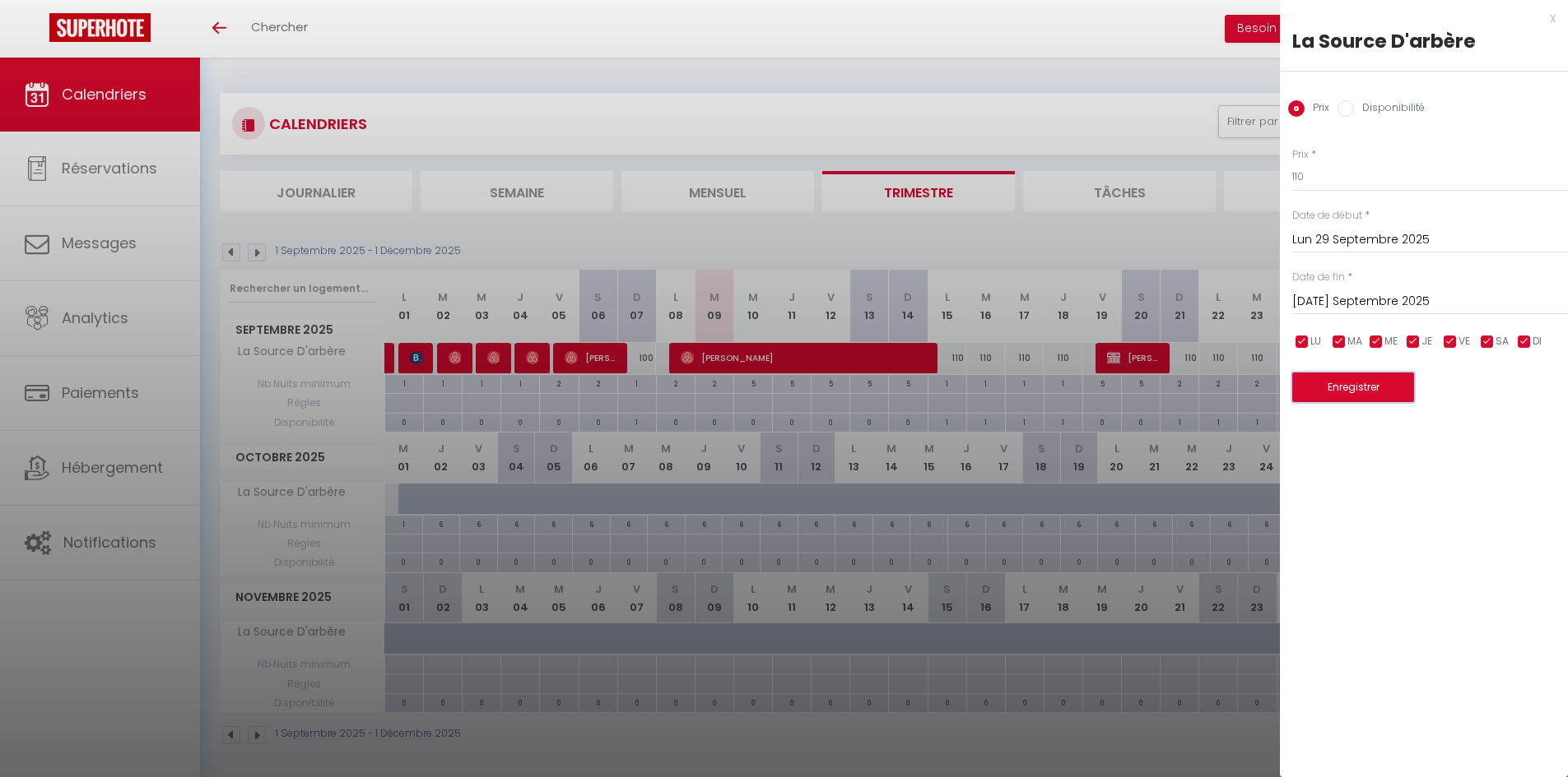
click at [1381, 382] on button "Enregistrer" at bounding box center [1353, 388] width 122 height 30
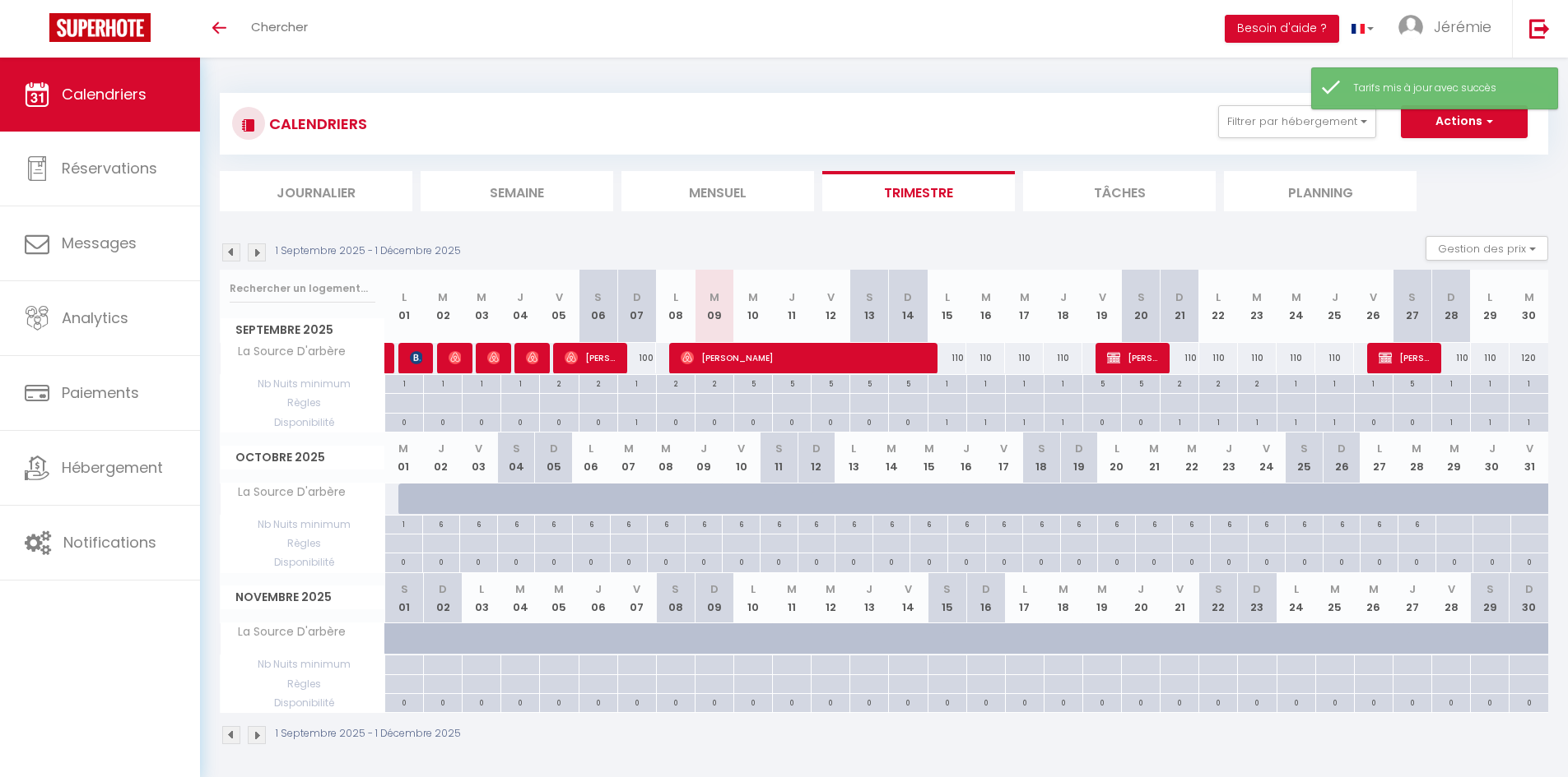
click at [1529, 357] on div "120" at bounding box center [1529, 358] width 38 height 30
type input "120"
type input "[DATE] Septembre 2025"
type input "Mer 01 Octobre 2025"
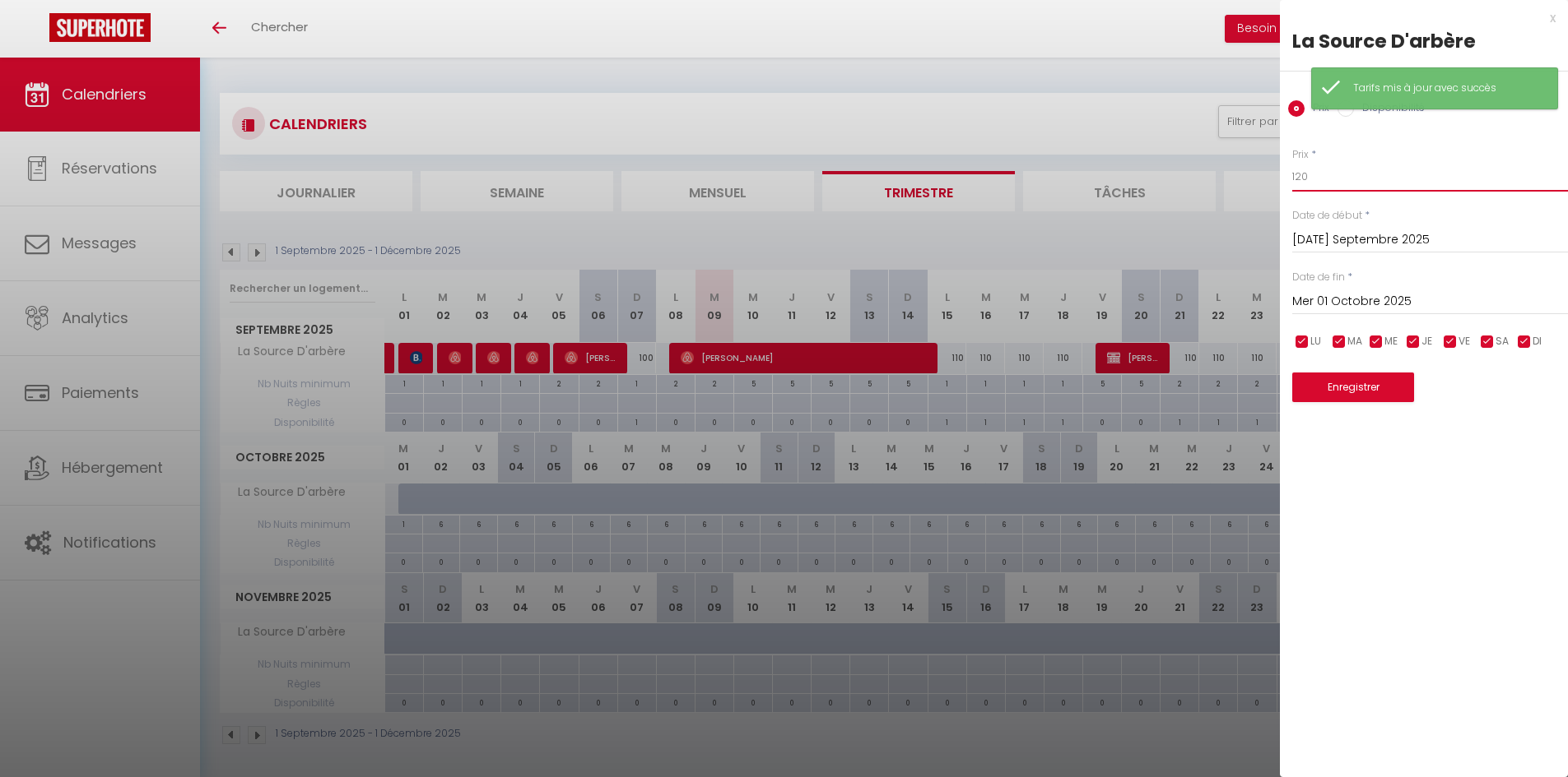
click at [1300, 175] on input "120" at bounding box center [1430, 177] width 276 height 30
type input "110"
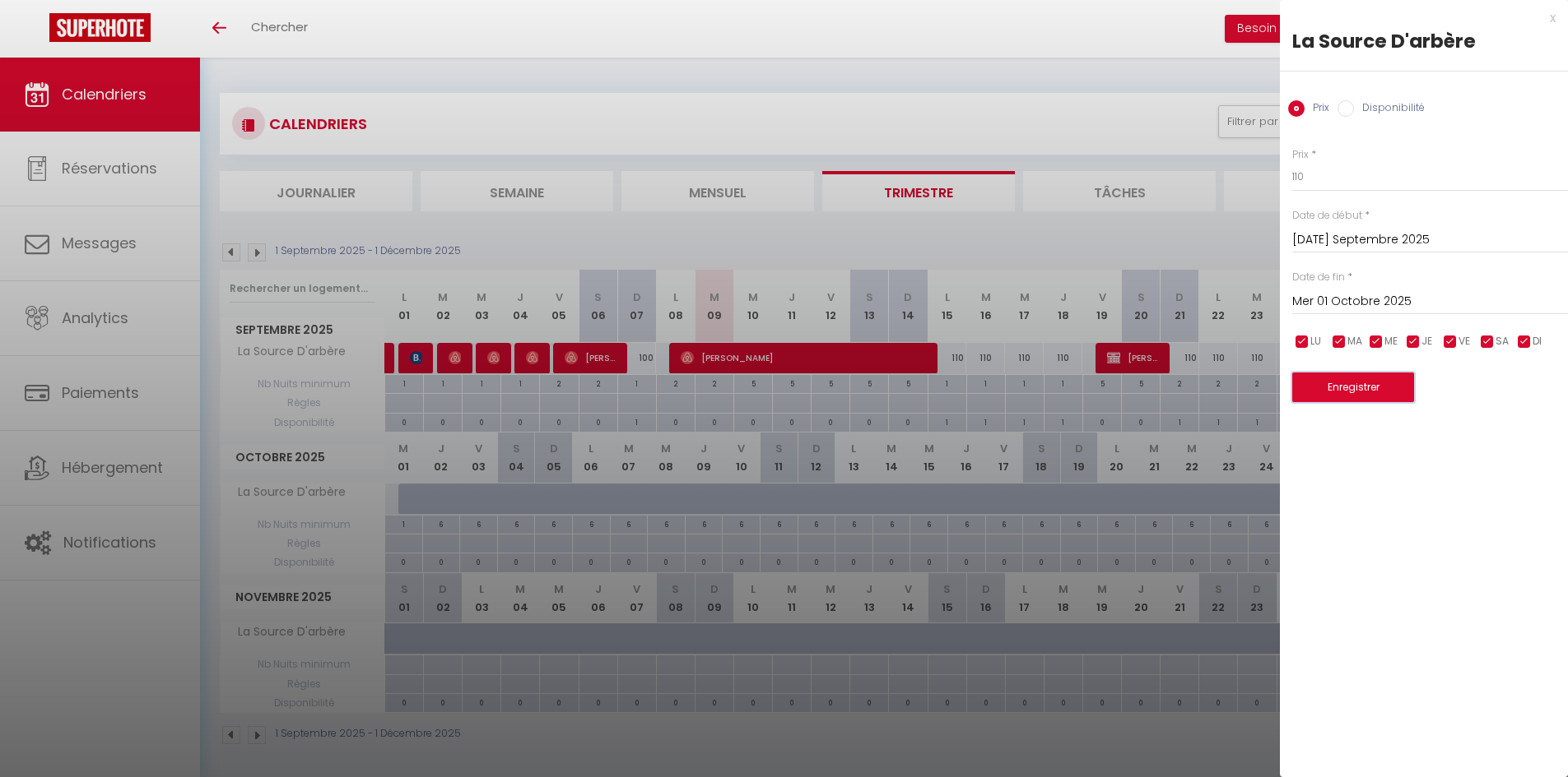
click at [1386, 386] on button "Enregistrer" at bounding box center [1353, 388] width 122 height 30
